Goal: Task Accomplishment & Management: Complete application form

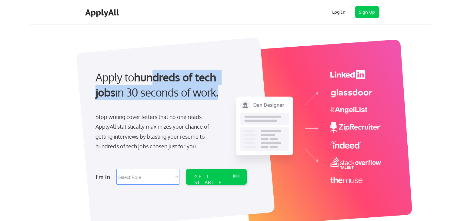
drag, startPoint x: 158, startPoint y: 72, endPoint x: 197, endPoint y: 105, distance: 51.0
click at [197, 105] on div "Apply to hundreds of tech jobs in 30 seconds of work." at bounding box center [169, 90] width 161 height 41
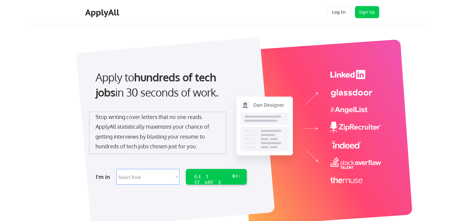
click at [206, 140] on div "Stop writing cover letters that no one reads. ApplyAll statistically maximizes …" at bounding box center [157, 131] width 125 height 39
click at [138, 179] on select "Select Role Software Engineering Product Management Customer Success Sales UI/U…" at bounding box center [147, 177] width 63 height 16
click at [136, 176] on select "Select Role Software Engineering Product Management Customer Success Sales UI/U…" at bounding box center [147, 177] width 63 height 16
select select ""marketing___comms""
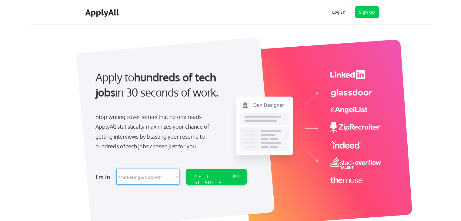
click at [116, 169] on select "Select Role Software Engineering Product Management Customer Success Sales UI/U…" at bounding box center [147, 177] width 63 height 16
select select ""marketing___comms""
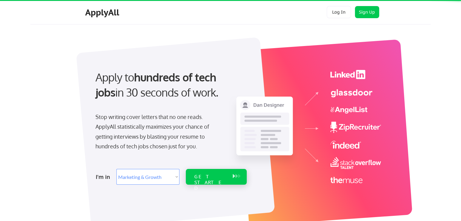
click at [230, 175] on div "GET STARTED" at bounding box center [216, 177] width 61 height 16
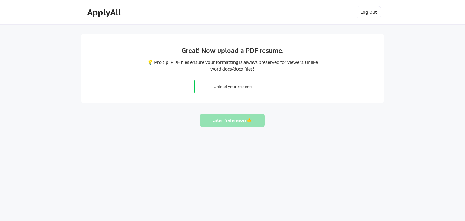
click at [223, 89] on input "file" at bounding box center [232, 86] width 75 height 13
type input "C:\fakepath\_Shikha_Kumar.docx.pdf"
click at [241, 122] on button "Enter Preferences 👉" at bounding box center [232, 121] width 65 height 14
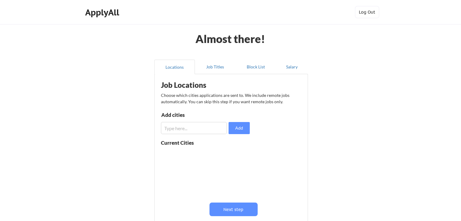
click at [179, 132] on input "input" at bounding box center [194, 128] width 66 height 12
drag, startPoint x: 187, startPoint y: 127, endPoint x: 105, endPoint y: 117, distance: 83.0
click at [105, 117] on div "Almost there! Locations Job Titles Block List Salary Job Locations Choose which…" at bounding box center [230, 148] width 461 height 297
type input "Newyork"
click at [246, 129] on button "Add" at bounding box center [238, 128] width 21 height 12
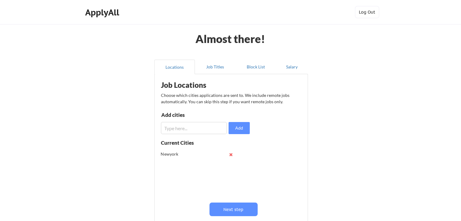
scroll to position [30, 0]
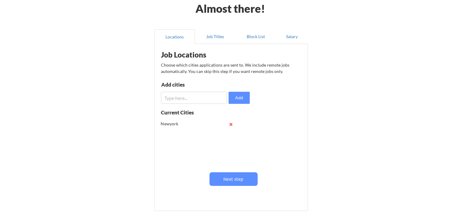
click at [228, 124] on div "Newyork" at bounding box center [199, 124] width 76 height 12
click at [229, 126] on button at bounding box center [231, 124] width 5 height 5
click at [178, 101] on input "input" at bounding box center [194, 98] width 66 height 12
type input "New York"
click at [178, 103] on input "input" at bounding box center [194, 98] width 66 height 12
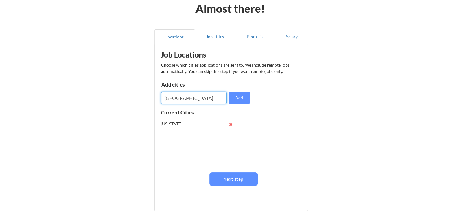
type input "Boston"
click at [178, 103] on input "input" at bounding box center [194, 98] width 66 height 12
type input "Hartford"
click at [245, 99] on button "Add" at bounding box center [238, 98] width 21 height 12
click at [174, 98] on input "input" at bounding box center [194, 98] width 66 height 12
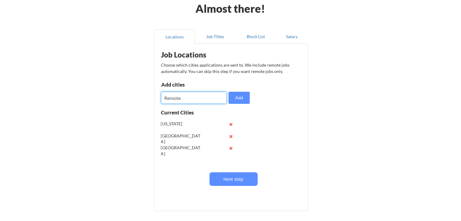
type input "Remote"
click at [242, 95] on button "Add" at bounding box center [238, 98] width 21 height 12
click at [195, 103] on input "input" at bounding box center [194, 98] width 66 height 12
type input "Stamford"
click at [251, 95] on div "Add cities Add" at bounding box center [206, 93] width 91 height 22
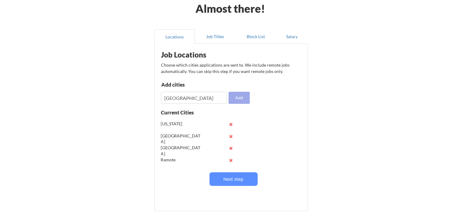
click at [241, 100] on button "Add" at bounding box center [238, 98] width 21 height 12
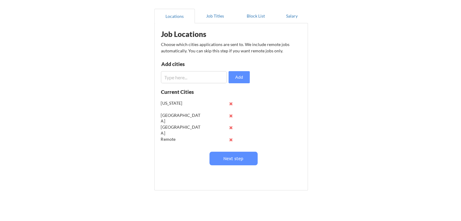
scroll to position [76, 0]
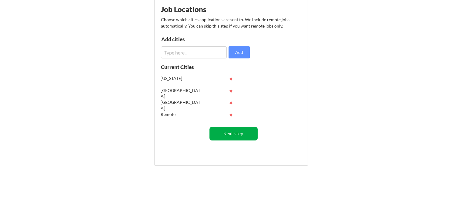
click at [242, 138] on button "Next step" at bounding box center [233, 134] width 48 height 14
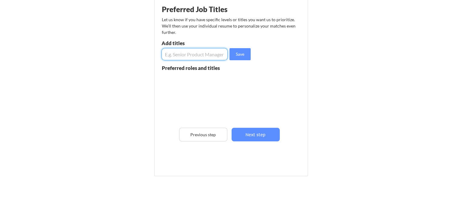
click at [191, 56] on input "input" at bounding box center [194, 54] width 66 height 12
type input "Analytics"
click at [238, 57] on button "Save" at bounding box center [239, 54] width 21 height 12
click at [178, 58] on input "input" at bounding box center [194, 54] width 66 height 12
type input "Marketing Analytics"
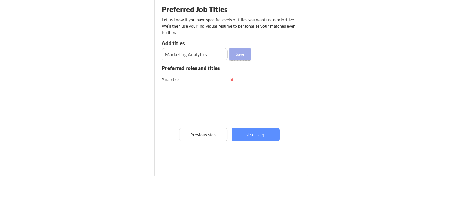
click at [242, 55] on button "Save" at bounding box center [239, 54] width 21 height 12
click at [181, 54] on input "input" at bounding box center [194, 54] width 66 height 12
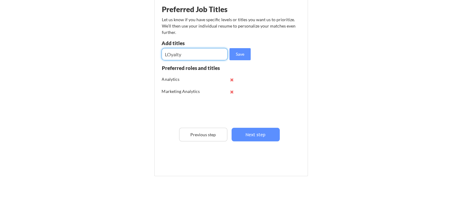
click at [169, 53] on input "input" at bounding box center [194, 54] width 66 height 12
type input "Loyalty"
click at [244, 52] on button "Save" at bounding box center [239, 54] width 21 height 12
click at [182, 54] on input "input" at bounding box center [194, 54] width 66 height 12
type input "Data Scientist"
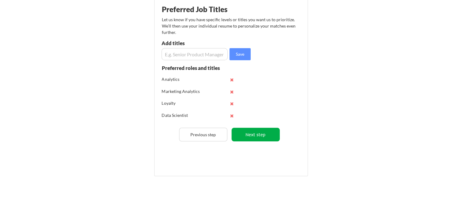
click at [257, 135] on button "Next step" at bounding box center [255, 135] width 48 height 14
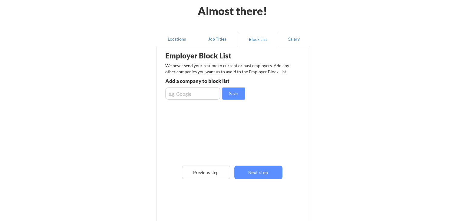
scroll to position [61, 0]
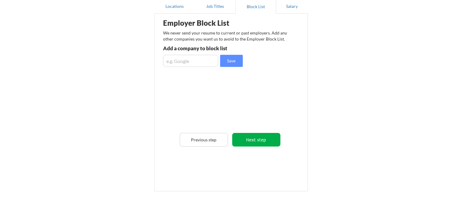
click at [260, 143] on button "Next step" at bounding box center [256, 140] width 48 height 14
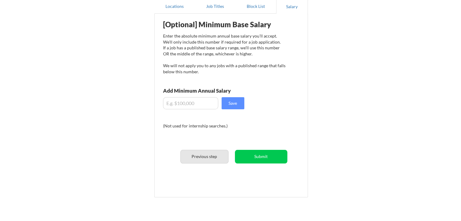
click at [208, 159] on button "Previous step" at bounding box center [204, 157] width 48 height 14
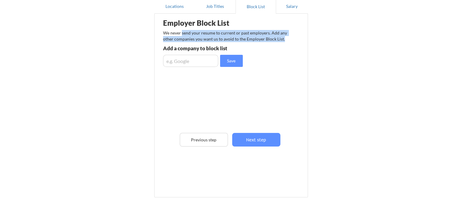
drag, startPoint x: 200, startPoint y: 35, endPoint x: 289, endPoint y: 40, distance: 89.5
click at [289, 40] on div "We never send your resume to current or past employers. Add any other companies…" at bounding box center [227, 36] width 128 height 12
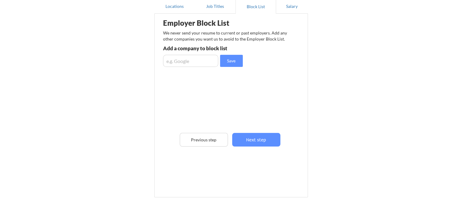
click at [284, 63] on div "Employer Block List We never send your resume to current or past employers. Add…" at bounding box center [231, 93] width 147 height 157
click at [256, 140] on button "Next step" at bounding box center [256, 140] width 48 height 14
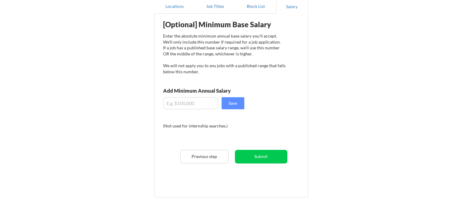
click at [194, 109] on input "input" at bounding box center [190, 103] width 55 height 12
type input "$145,000"
click at [228, 105] on button "Save" at bounding box center [232, 103] width 23 height 12
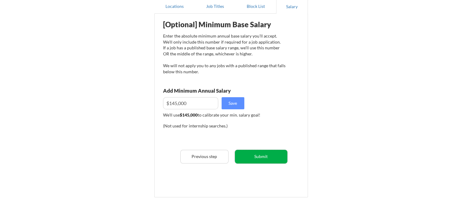
click at [268, 162] on button "Submit" at bounding box center [261, 157] width 52 height 14
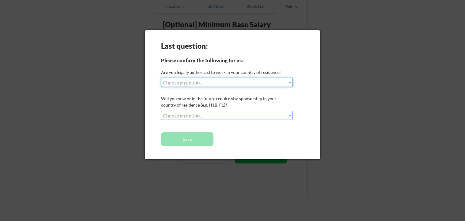
click at [219, 85] on select "Choose an option... Yes, I am a US Citizen Yes, I am a Canadian Citizen Yes, I …" at bounding box center [227, 82] width 132 height 9
select select ""yes__i_am_here_on_a_visa__h1b__opt__etc__""
click at [161, 78] on select "Choose an option... Yes, I am a US Citizen Yes, I am a Canadian Citizen Yes, I …" at bounding box center [227, 82] width 132 height 9
click at [200, 115] on select "Choose an option... No, I will not need sponsorship Yes, I will need sponsorship" at bounding box center [227, 115] width 132 height 9
select select ""no__i_will_not_need_sponsorship""
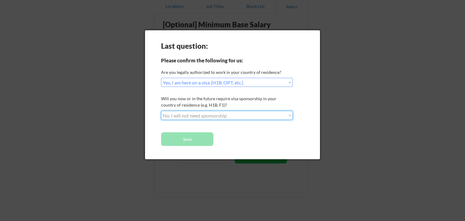
click at [161, 111] on select "Choose an option... No, I will not need sponsorship Yes, I will need sponsorship" at bounding box center [227, 115] width 132 height 9
click at [190, 141] on button "Save" at bounding box center [187, 139] width 52 height 14
